Goal: Task Accomplishment & Management: Complete application form

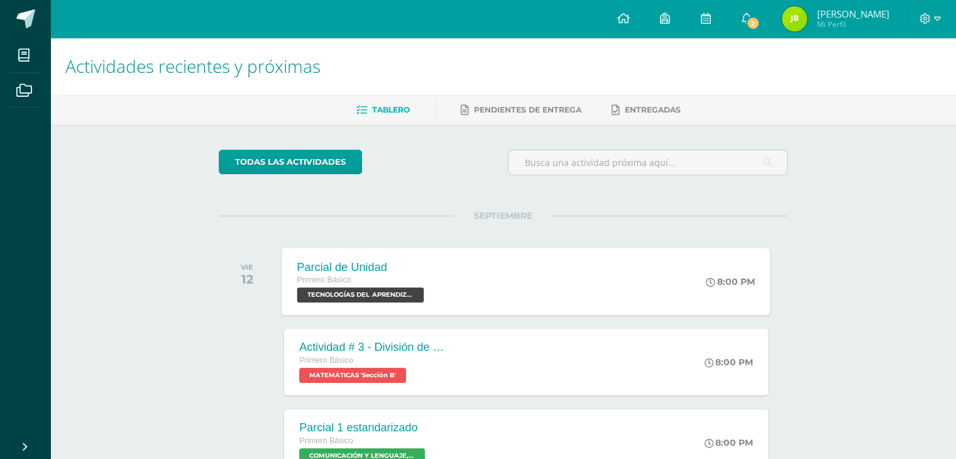
click at [535, 301] on div "Parcial de Unidad Primero Básico TECNOLOGÍAS DEL APRENDIZAJE Y LA COMUNICACIÓN …" at bounding box center [526, 281] width 488 height 67
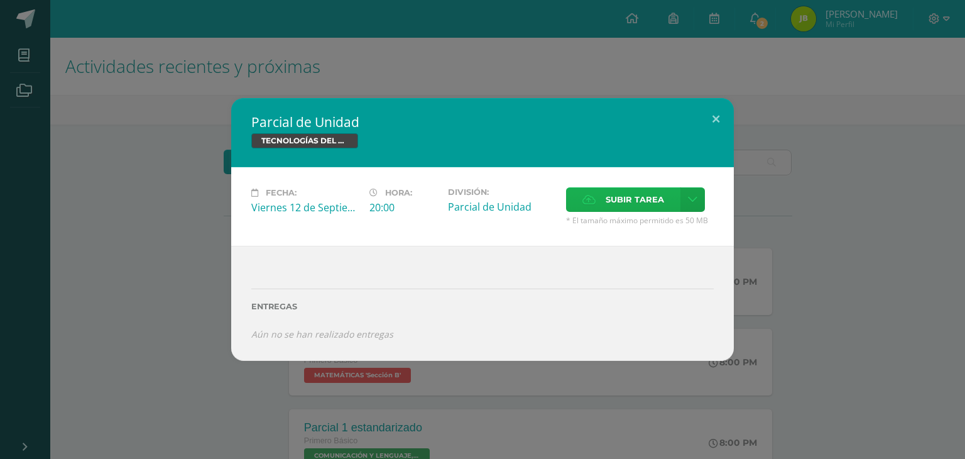
click at [631, 203] on span "Subir tarea" at bounding box center [635, 199] width 58 height 23
click at [0, 0] on input "Subir tarea" at bounding box center [0, 0] width 0 height 0
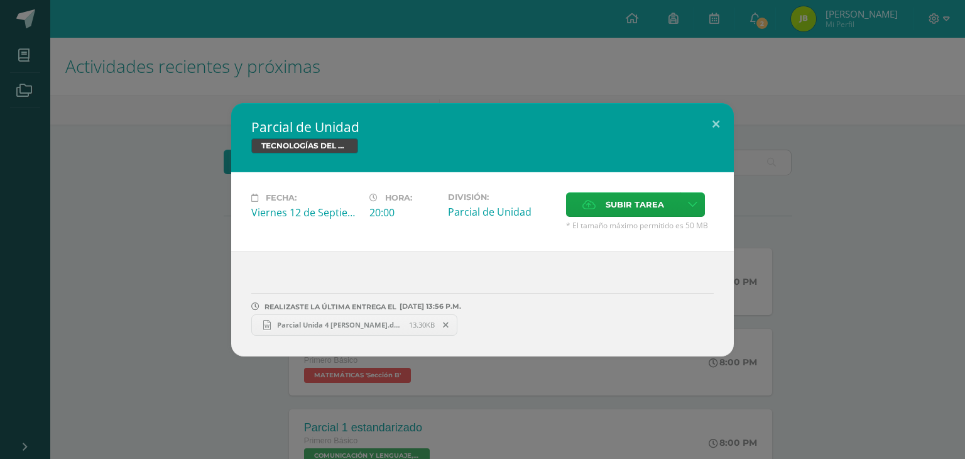
click at [332, 321] on span "Parcial Unida 4 Jimena Baquin.docx" at bounding box center [340, 324] width 138 height 9
click at [409, 328] on span "13.30KB" at bounding box center [422, 324] width 26 height 9
click at [695, 204] on icon at bounding box center [692, 204] width 9 height 11
click at [694, 204] on icon at bounding box center [692, 204] width 9 height 11
click at [449, 322] on span at bounding box center [446, 325] width 21 height 14
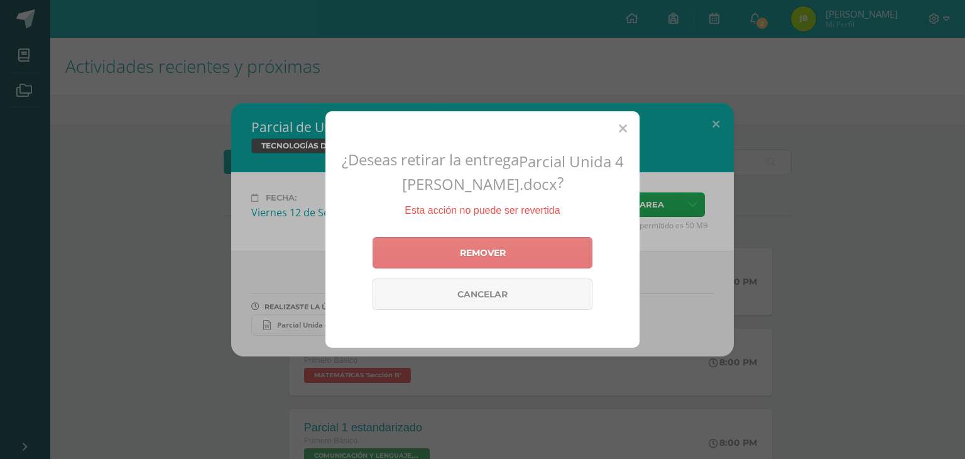
click at [518, 255] on link "Remover" at bounding box center [483, 252] width 220 height 31
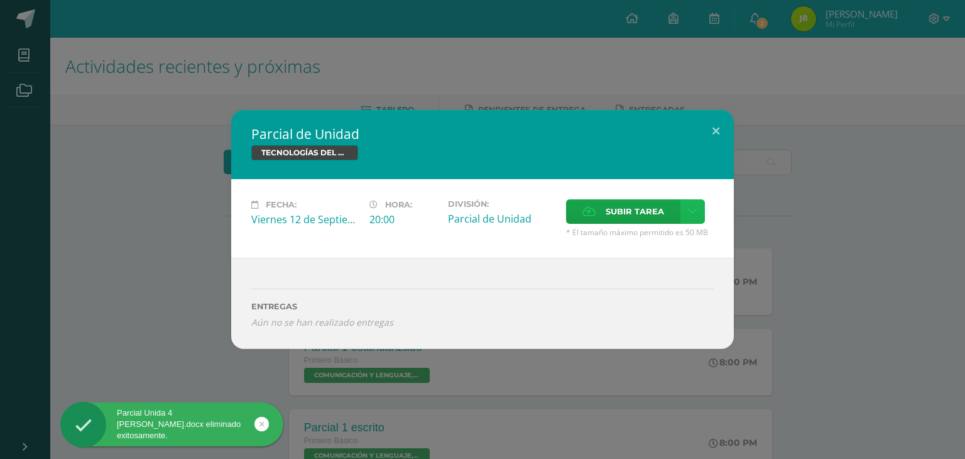
click at [689, 209] on icon at bounding box center [692, 211] width 9 height 11
click at [694, 211] on icon at bounding box center [692, 211] width 9 height 11
click at [668, 212] on label "Subir tarea" at bounding box center [623, 211] width 114 height 25
click at [0, 0] on input "Subir tarea" at bounding box center [0, 0] width 0 height 0
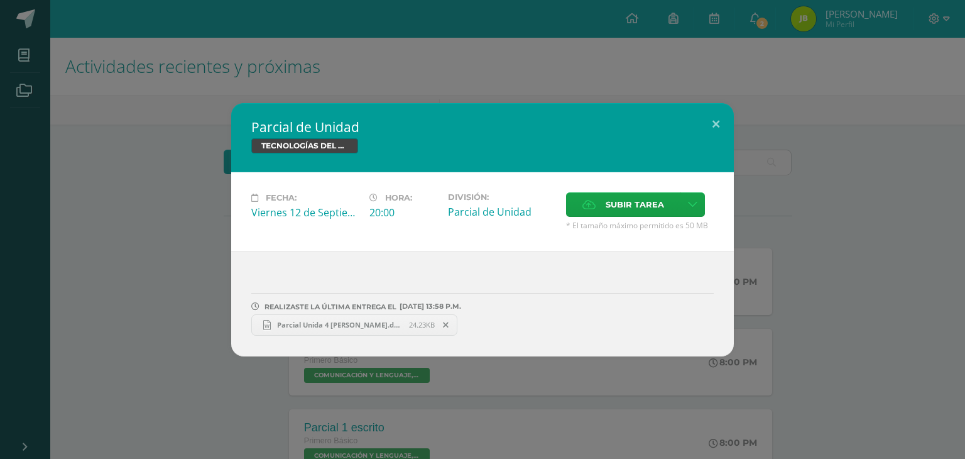
click at [400, 321] on span "Parcial Unida 4 Jimena Baquin.docx" at bounding box center [340, 324] width 138 height 9
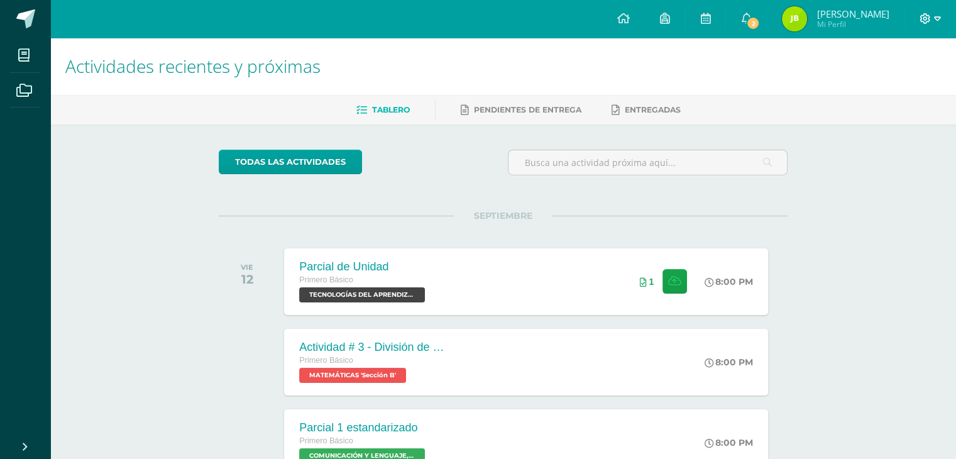
click at [938, 14] on icon at bounding box center [937, 18] width 7 height 11
click at [913, 79] on link "Cerrar sesión" at bounding box center [889, 85] width 99 height 18
